Goal: Transaction & Acquisition: Purchase product/service

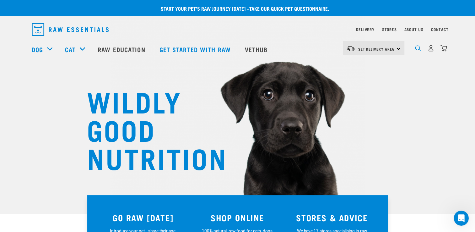
click at [417, 50] on img "dropdown navigation" at bounding box center [418, 48] width 6 height 6
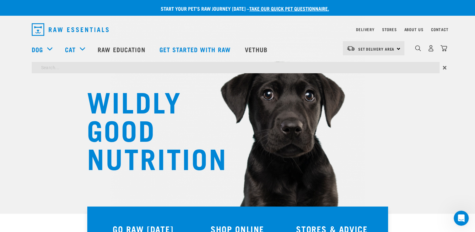
click at [304, 64] on input "search" at bounding box center [236, 67] width 408 height 11
type input "magnet"
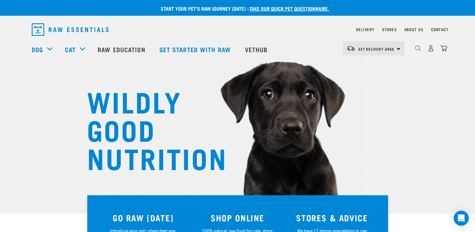
click at [417, 49] on img "dropdown navigation" at bounding box center [418, 48] width 6 height 6
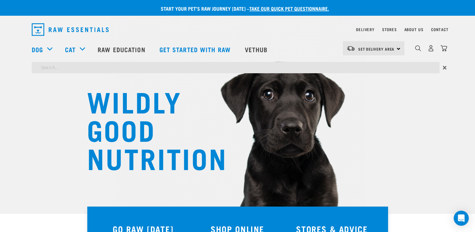
click at [349, 65] on input "search" at bounding box center [236, 67] width 408 height 11
type input "flea"
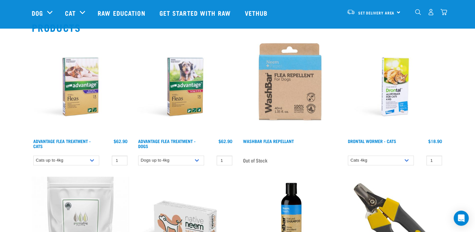
scroll to position [55, 0]
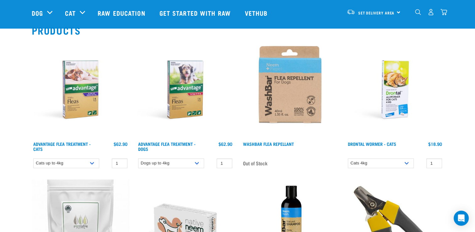
click at [73, 102] on img at bounding box center [80, 89] width 97 height 97
